Goal: Task Accomplishment & Management: Manage account settings

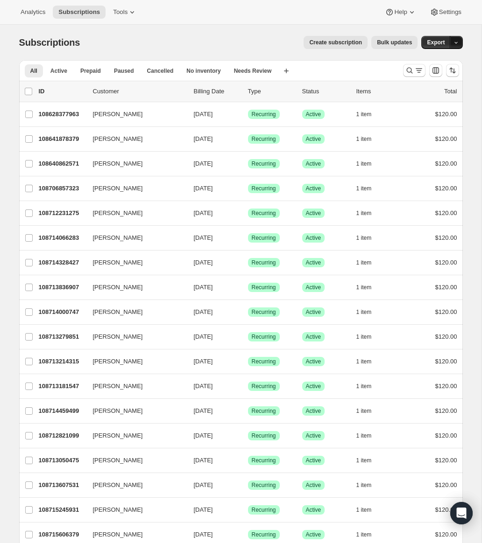
click at [456, 44] on icon "button" at bounding box center [456, 43] width 6 height 6
click at [367, 59] on div "Subscriptions. This page is ready Subscriptions Create subscription Bulk update…" at bounding box center [240, 42] width 443 height 35
click at [450, 71] on icon "Sort the results" at bounding box center [452, 70] width 9 height 9
click at [408, 157] on span "Newest first" at bounding box center [428, 160] width 44 height 7
click at [402, 141] on span at bounding box center [398, 139] width 7 height 7
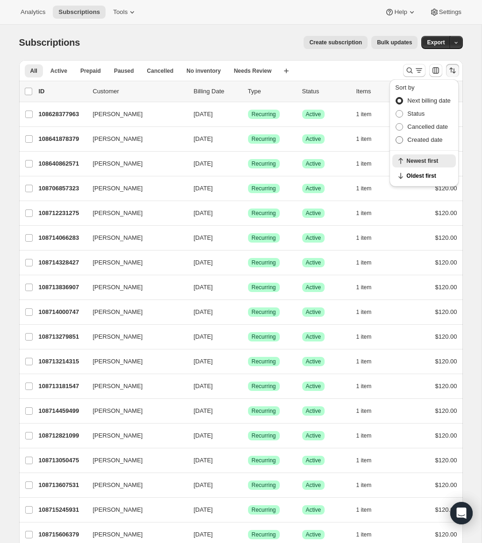
click at [396, 137] on input "Created date" at bounding box center [395, 136] width 0 height 0
radio input "true"
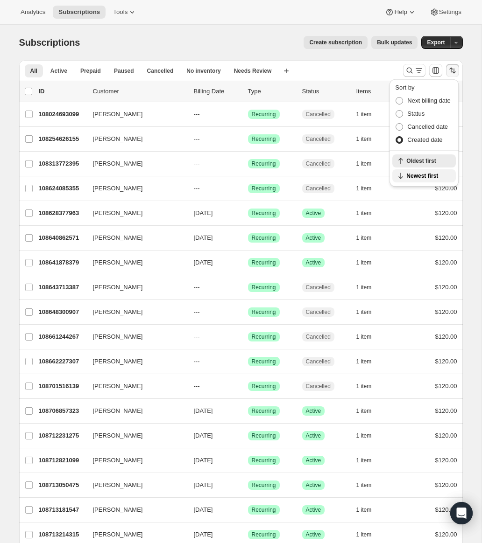
click at [404, 176] on icon "button" at bounding box center [400, 175] width 9 height 9
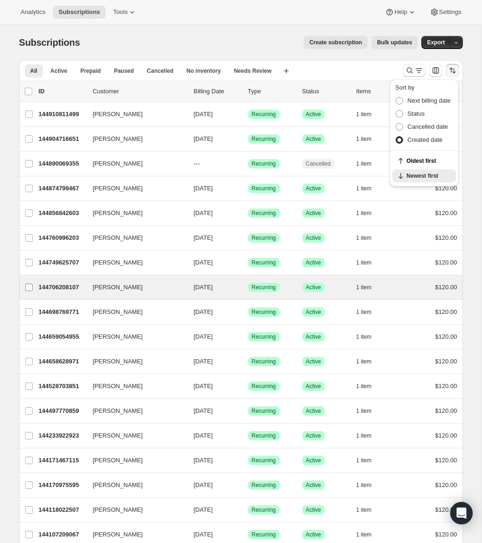
click at [30, 289] on input "[PERSON_NAME]" at bounding box center [28, 287] width 7 height 7
checkbox input "true"
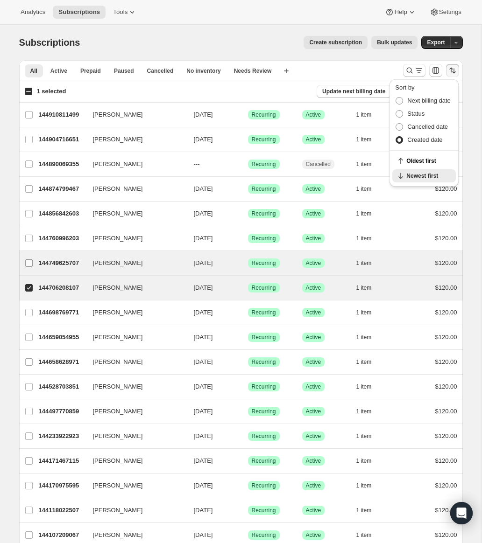
click at [32, 266] on span at bounding box center [29, 263] width 8 height 8
click at [32, 266] on input "[PERSON_NAME]" at bounding box center [28, 263] width 7 height 7
checkbox input "true"
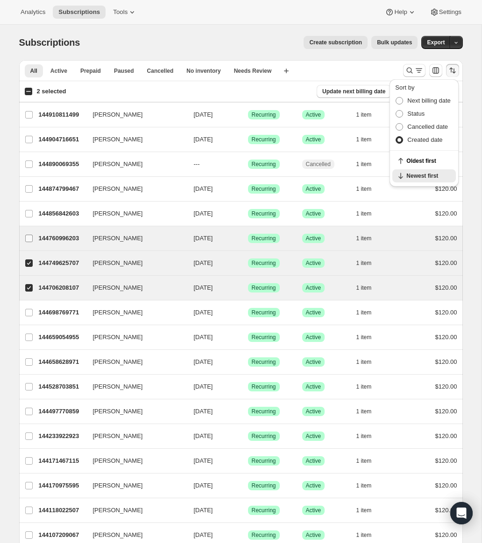
click at [31, 236] on input "[PERSON_NAME]" at bounding box center [28, 238] width 7 height 7
checkbox input "true"
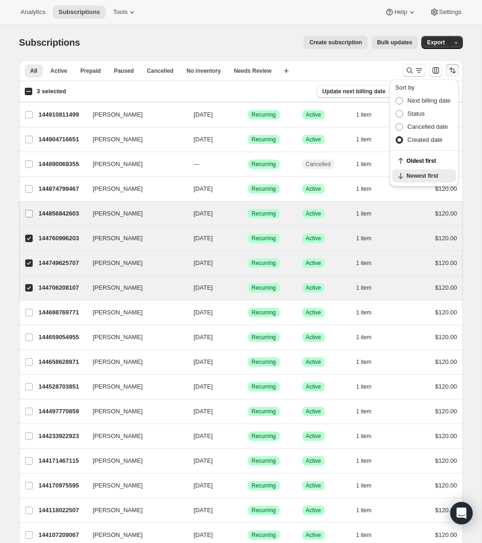
click at [30, 216] on input "[PERSON_NAME]" at bounding box center [28, 213] width 7 height 7
checkbox input "true"
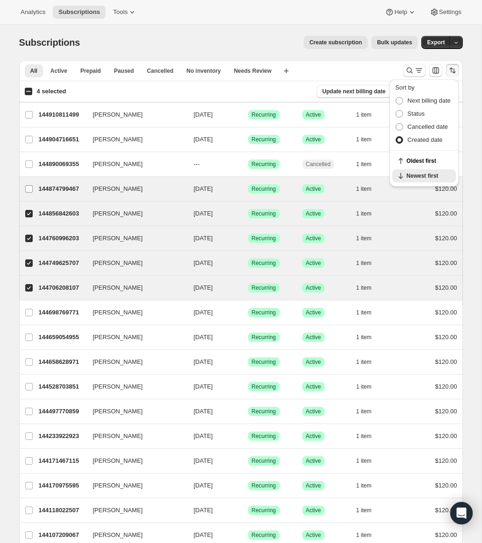
click at [31, 191] on input "[PERSON_NAME]" at bounding box center [28, 188] width 7 height 7
checkbox input "true"
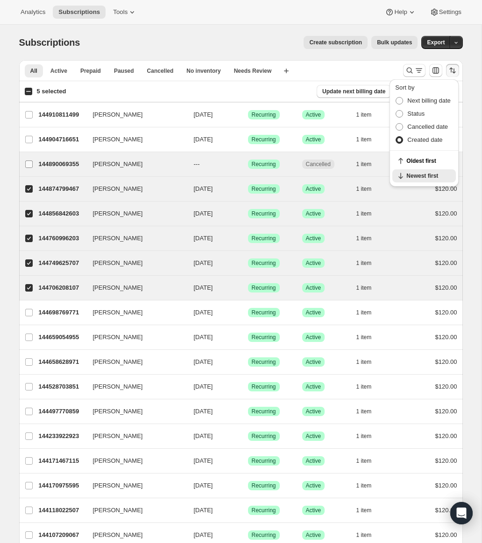
click at [28, 161] on input "[PERSON_NAME]" at bounding box center [28, 164] width 7 height 7
checkbox input "true"
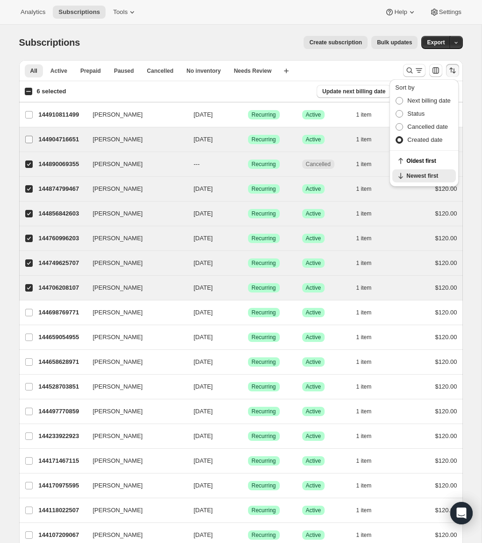
click at [27, 141] on input "[PERSON_NAME]" at bounding box center [28, 139] width 7 height 7
checkbox input "true"
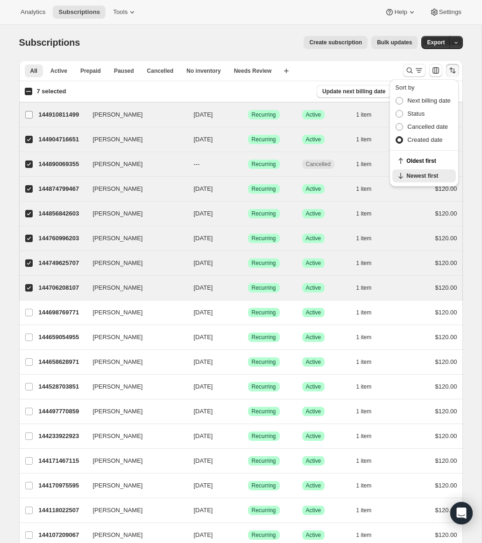
click at [29, 115] on input "[PERSON_NAME]" at bounding box center [28, 114] width 7 height 7
checkbox input "true"
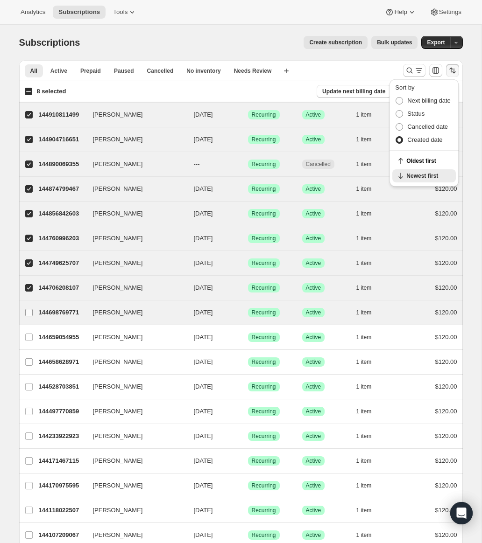
click at [28, 313] on input "[PERSON_NAME]" at bounding box center [28, 312] width 7 height 7
checkbox input "true"
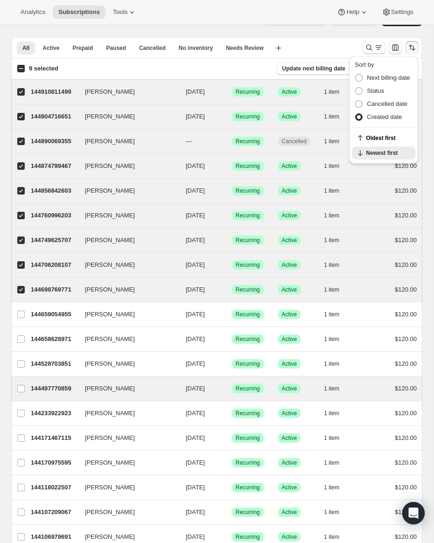
scroll to position [61, 0]
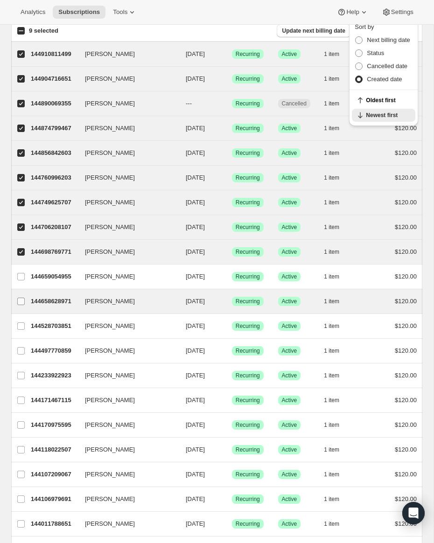
click at [19, 302] on input "[PERSON_NAME]" at bounding box center [20, 301] width 7 height 7
checkbox input "true"
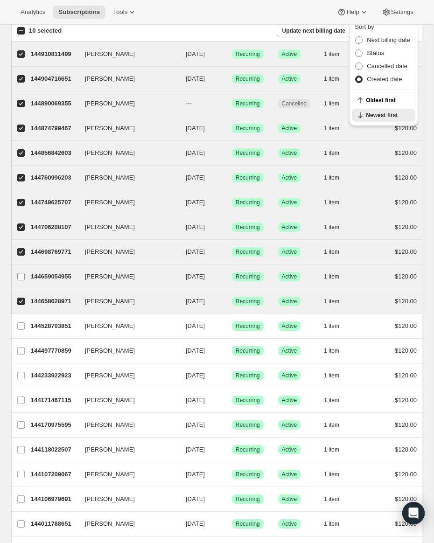
click at [23, 277] on input "[PERSON_NAME]" at bounding box center [20, 276] width 7 height 7
checkbox input "true"
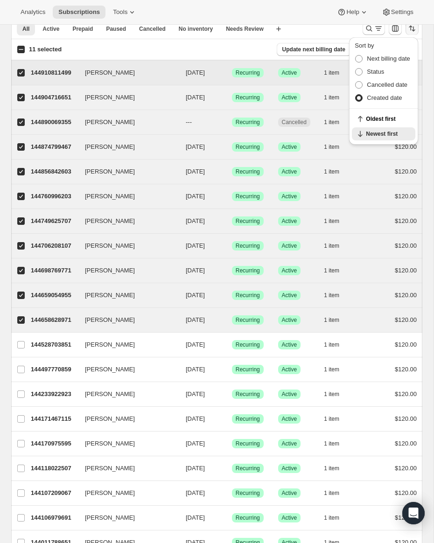
scroll to position [40, 0]
